Goal: Transaction & Acquisition: Obtain resource

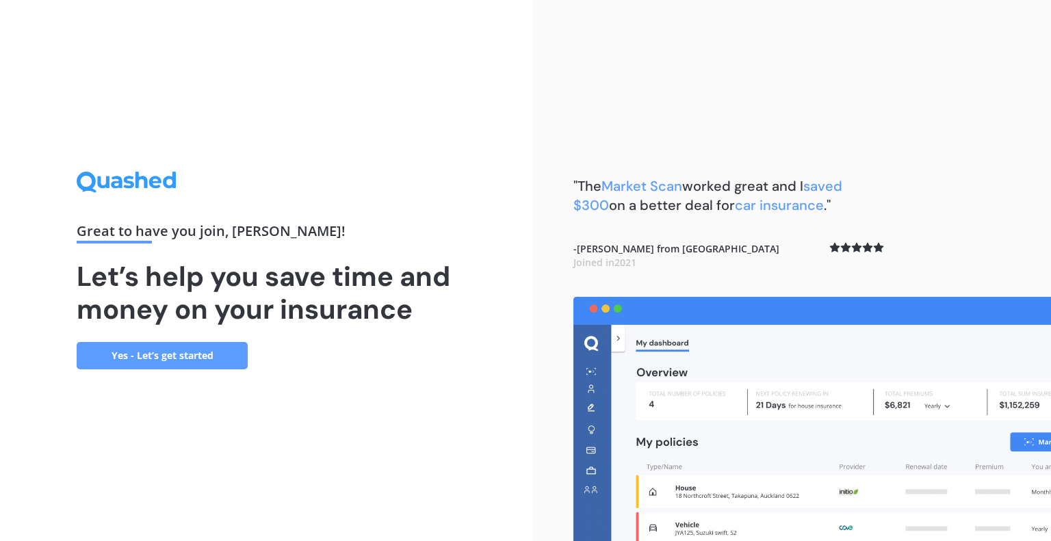
click at [179, 359] on link "Yes - Let’s get started" at bounding box center [162, 355] width 171 height 27
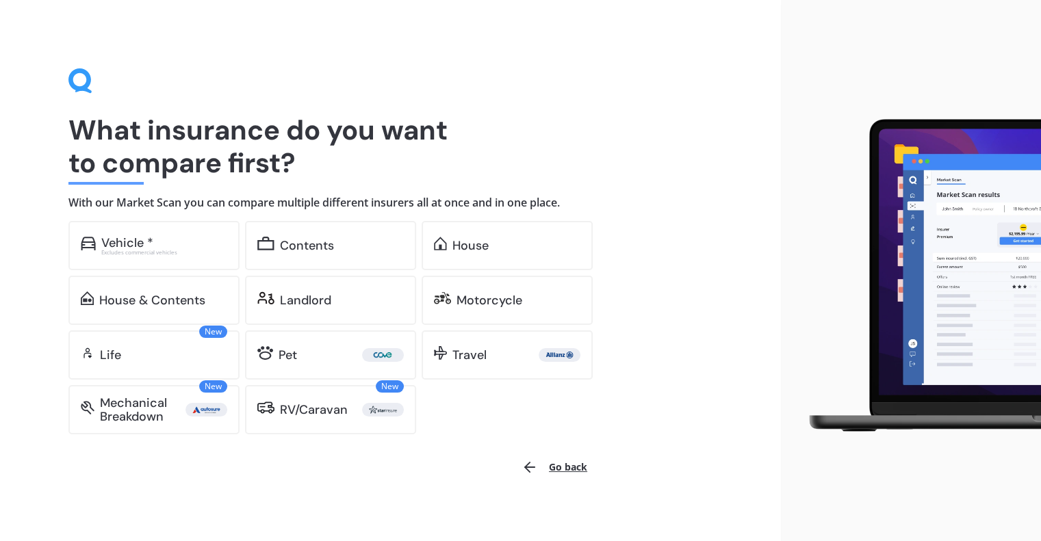
click at [129, 246] on div "Vehicle *" at bounding box center [127, 243] width 52 height 14
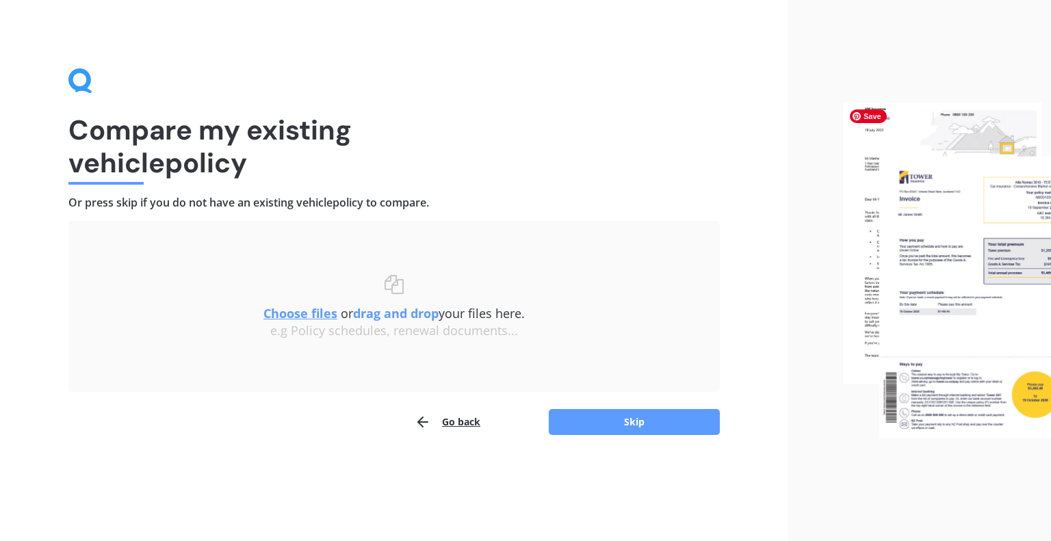
click at [944, 194] on img at bounding box center [947, 271] width 208 height 336
click at [944, 254] on img at bounding box center [947, 271] width 208 height 336
click at [988, 202] on img at bounding box center [947, 271] width 208 height 336
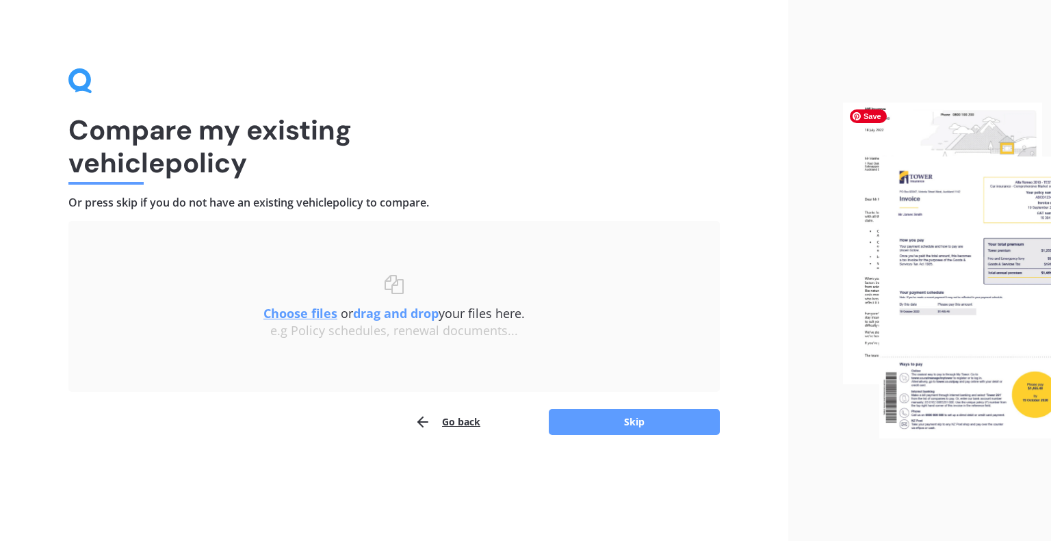
click at [988, 202] on img at bounding box center [947, 271] width 208 height 336
click at [320, 309] on u "Choose files" at bounding box center [300, 313] width 74 height 16
